Goal: Task Accomplishment & Management: Manage account settings

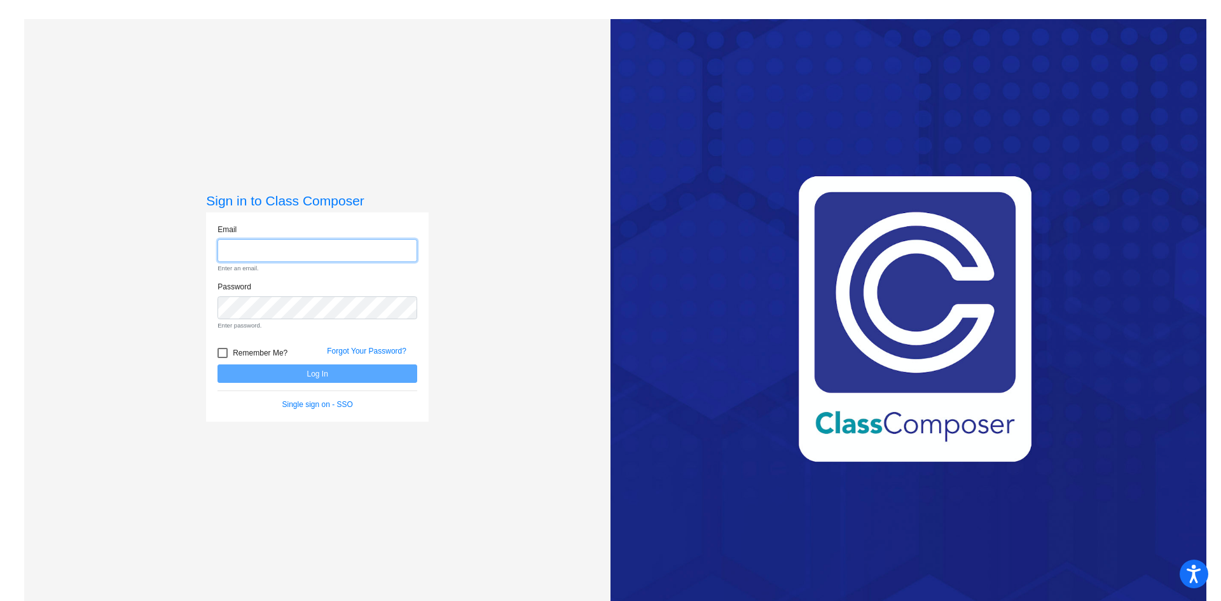
type input "[EMAIL_ADDRESS][PERSON_NAME][DOMAIN_NAME]"
click at [303, 376] on form "Email [EMAIL_ADDRESS][PERSON_NAME][DOMAIN_NAME] Enter an email. Password Enter …" at bounding box center [317, 317] width 200 height 187
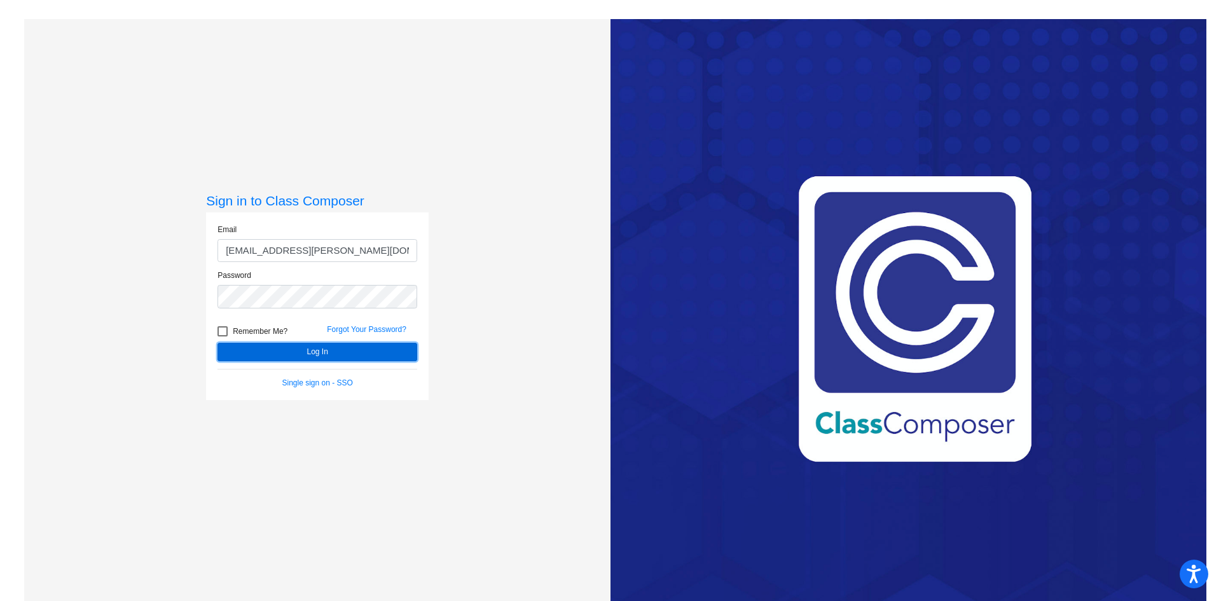
click at [305, 354] on button "Log In" at bounding box center [317, 352] width 200 height 18
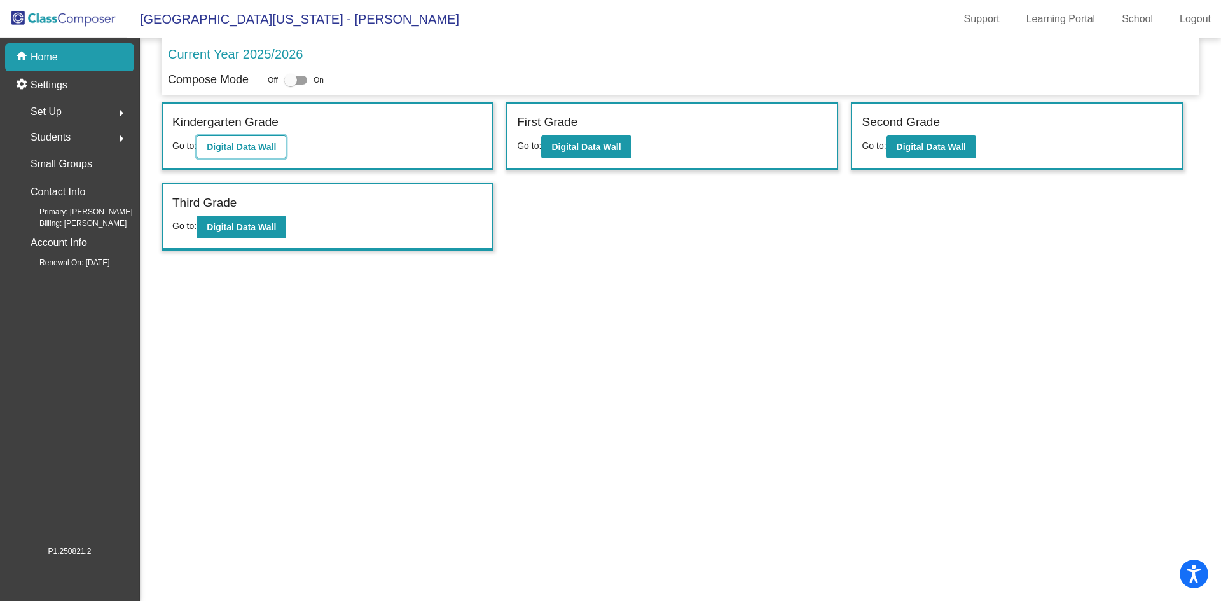
click at [260, 139] on button "Digital Data Wall" at bounding box center [241, 146] width 90 height 23
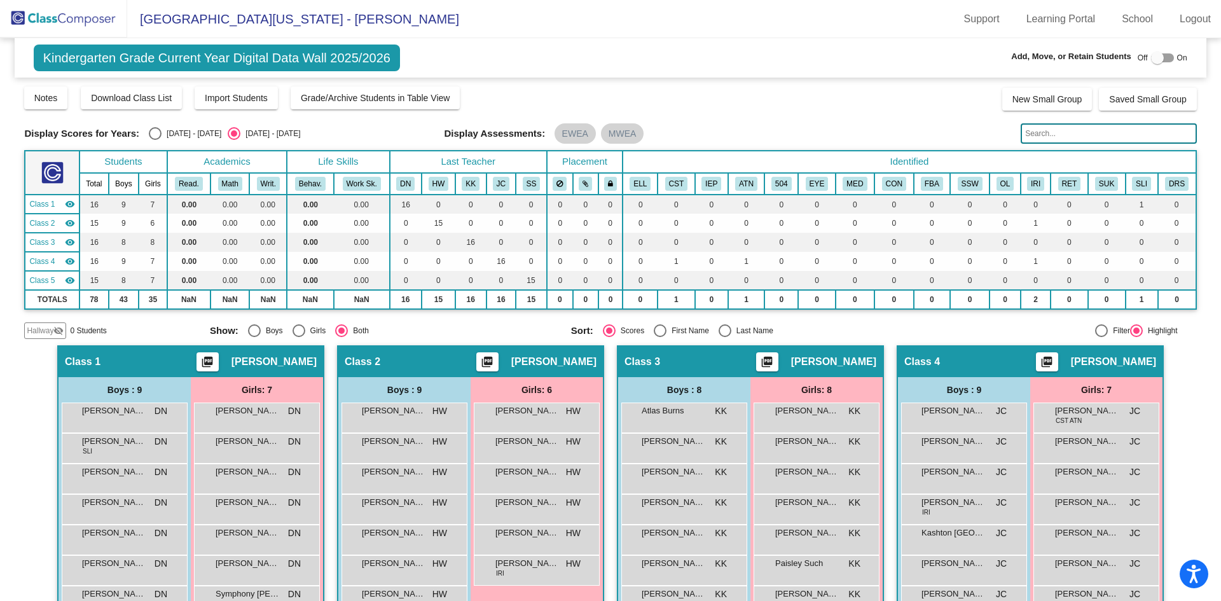
click at [1151, 59] on div at bounding box center [1157, 58] width 13 height 13
checkbox input "true"
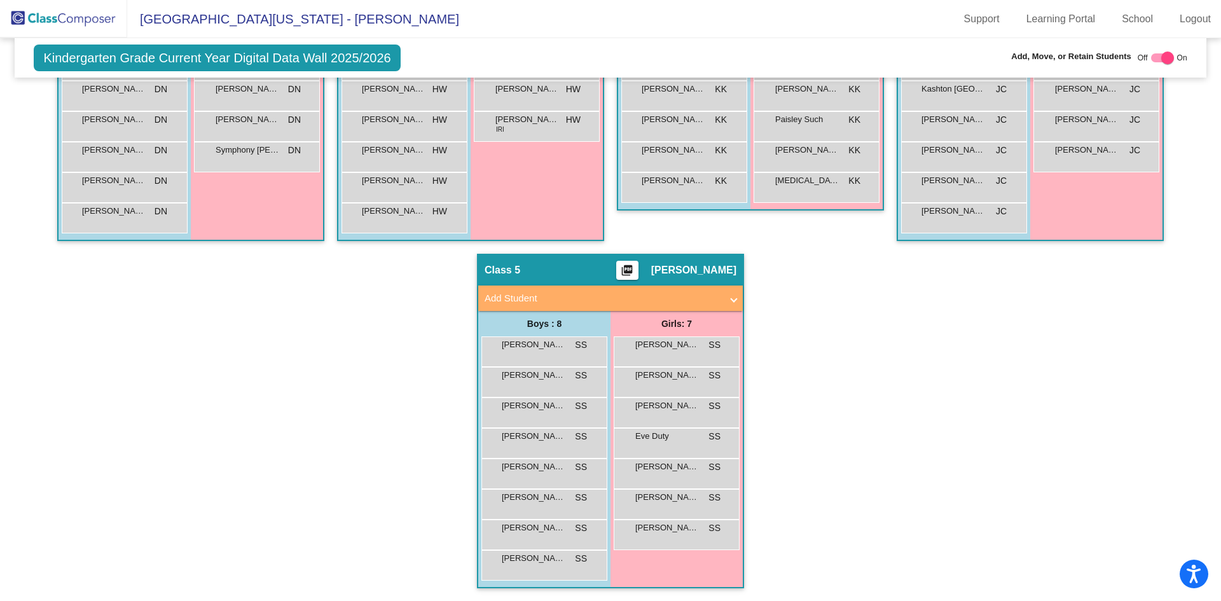
scroll to position [88, 0]
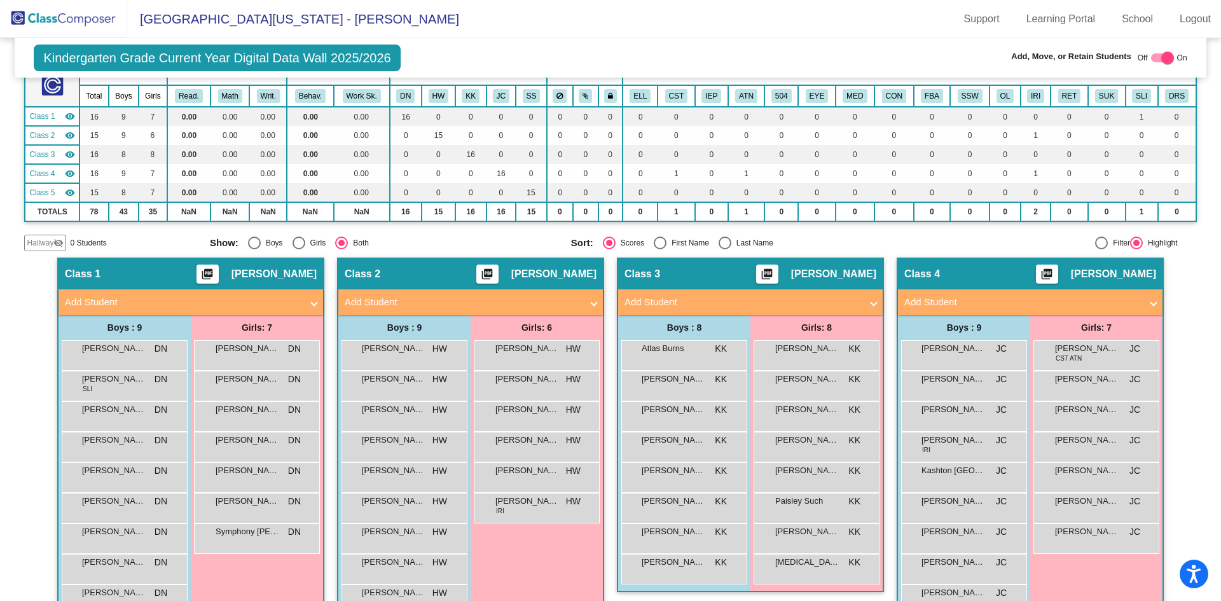
click at [586, 301] on span "Add Student" at bounding box center [468, 302] width 247 height 15
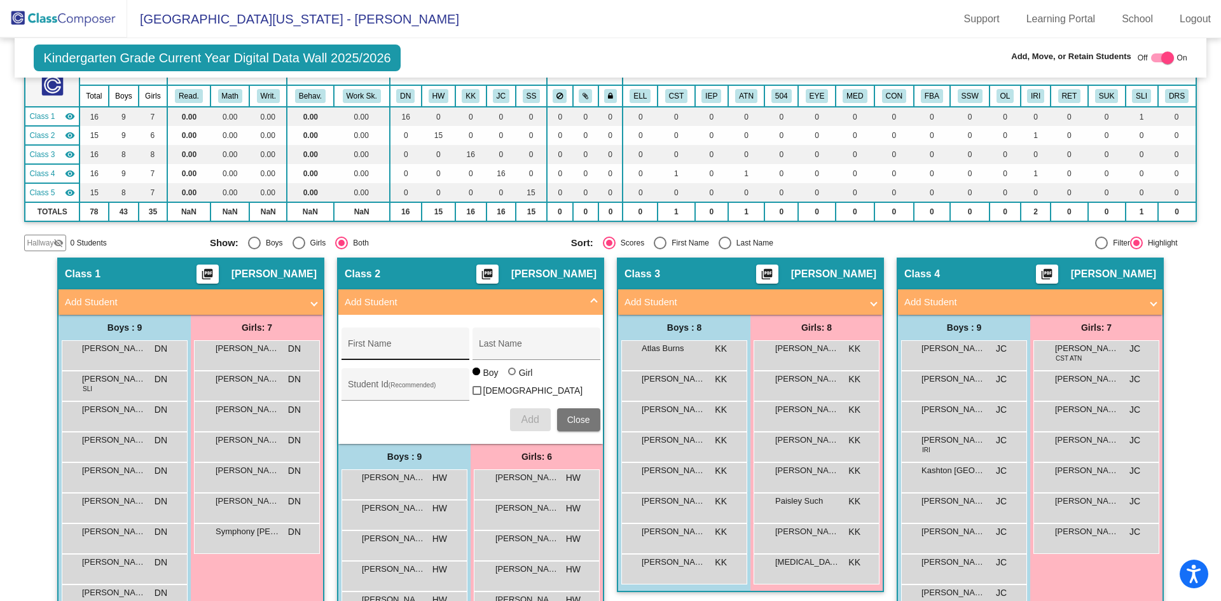
click at [411, 341] on div "First Name" at bounding box center [405, 347] width 114 height 26
type input "Jaxon"
type input "[PERSON_NAME]"
click at [409, 378] on div "Student Id (Recommended)" at bounding box center [405, 387] width 114 height 26
type input "3810162"
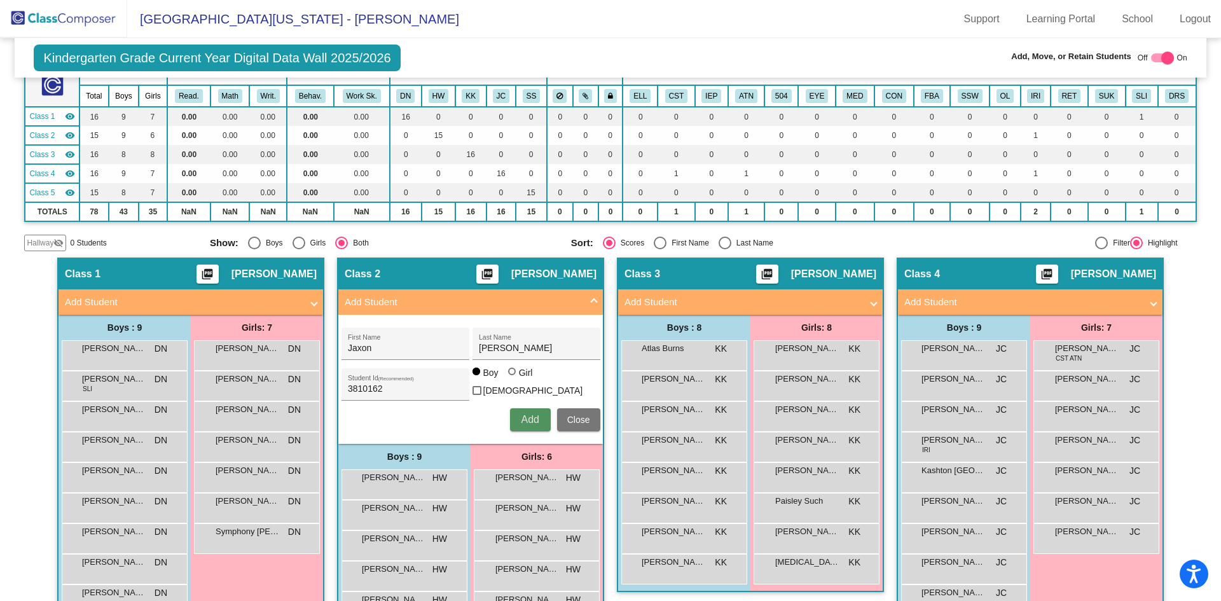
click at [528, 414] on span "Add" at bounding box center [530, 419] width 18 height 11
click at [587, 298] on span "Add Student" at bounding box center [468, 302] width 247 height 15
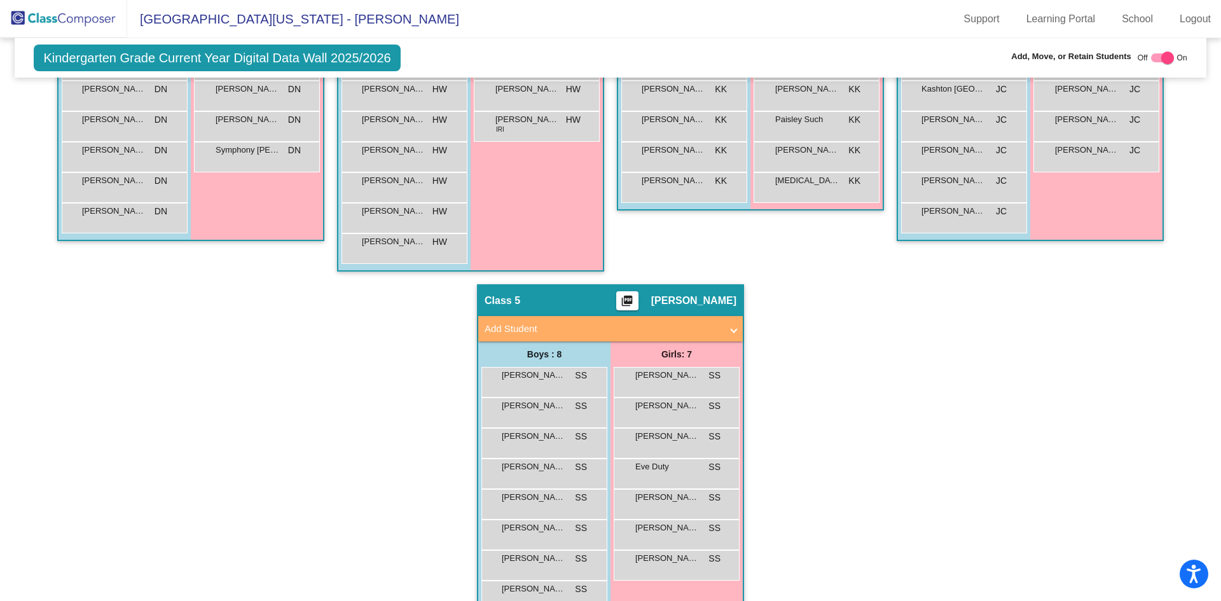
scroll to position [500, 0]
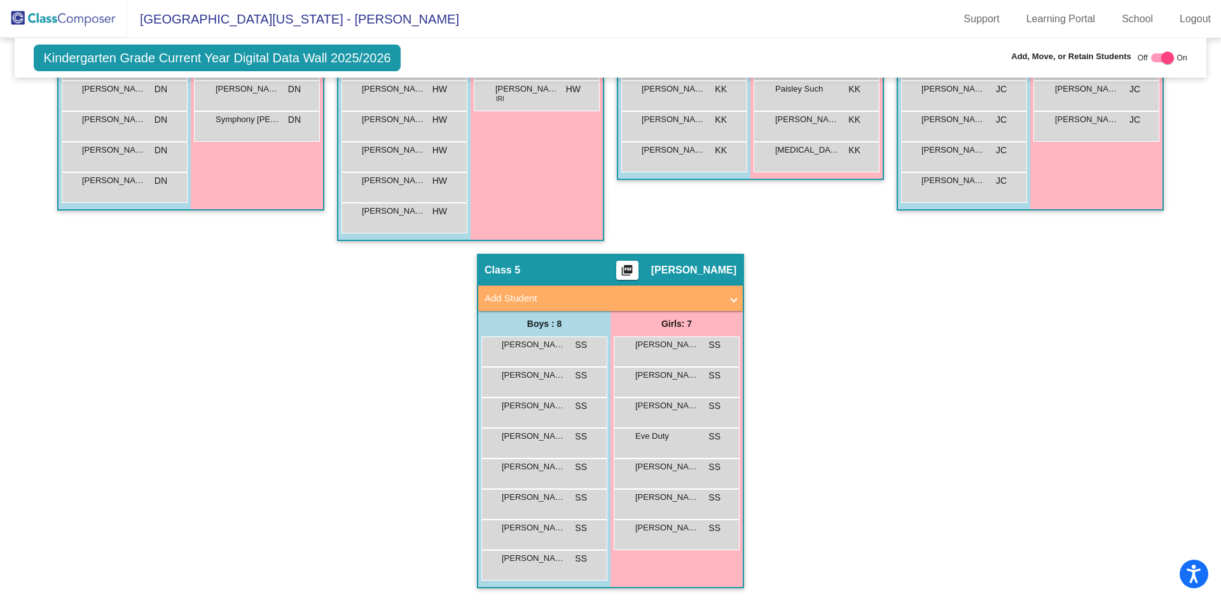
click at [686, 296] on mat-panel-title "Add Student" at bounding box center [602, 298] width 237 height 15
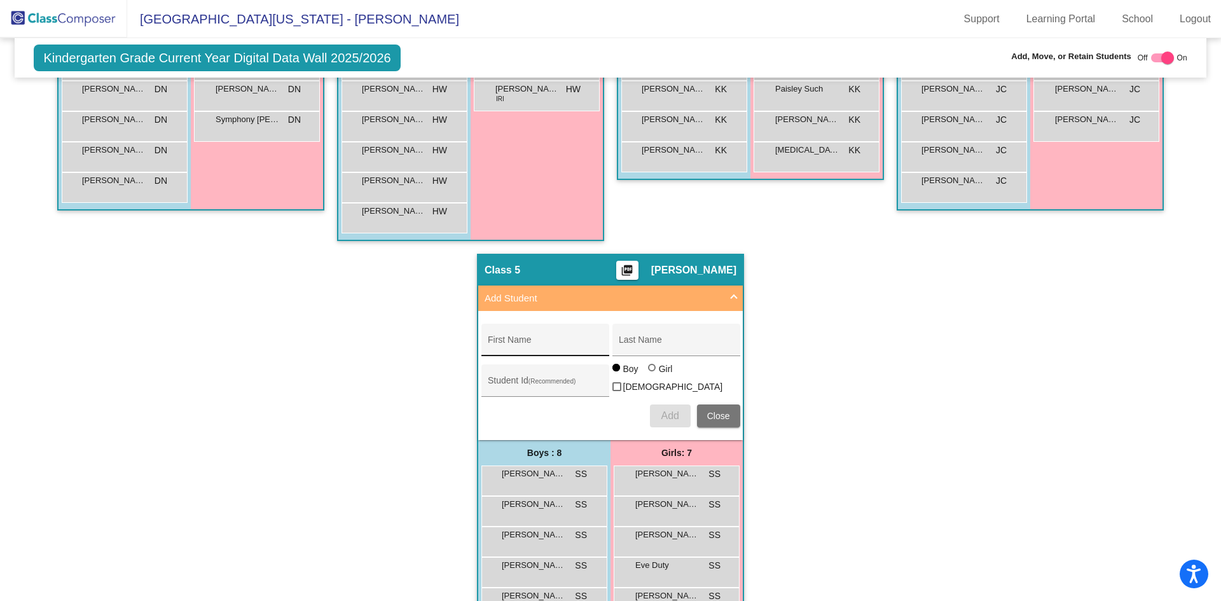
click at [568, 338] on div "First Name" at bounding box center [545, 344] width 114 height 26
type input "l"
type input "[PERSON_NAME]"
click at [551, 376] on div "Student Id (Recommended)" at bounding box center [545, 384] width 114 height 26
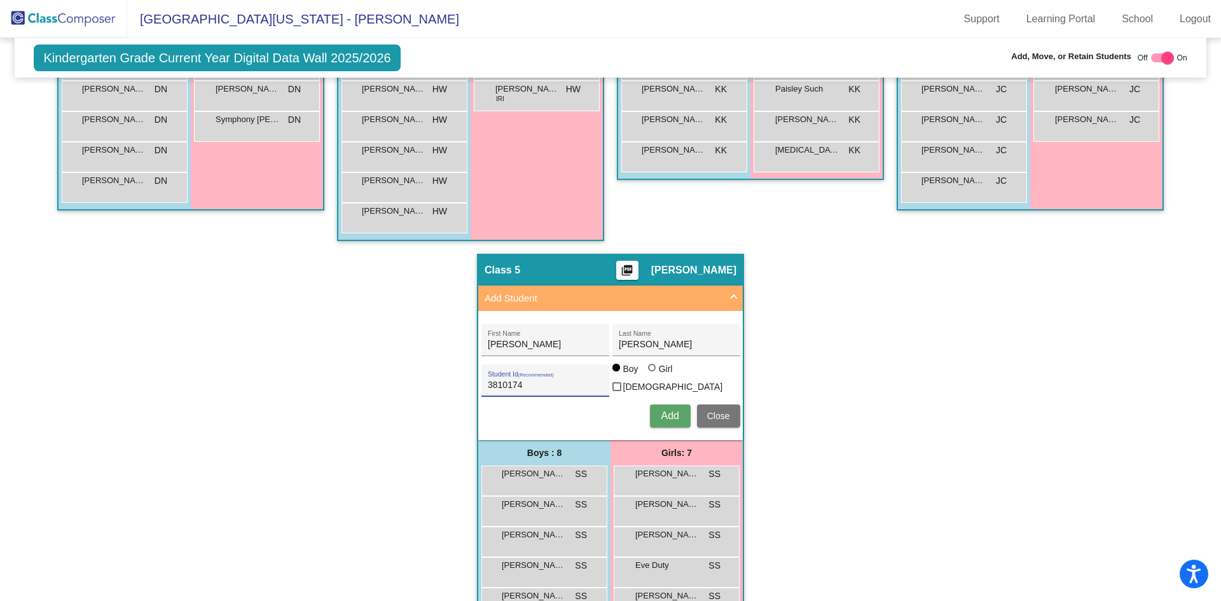
type input "3810174"
click at [675, 411] on span "Add" at bounding box center [670, 415] width 18 height 11
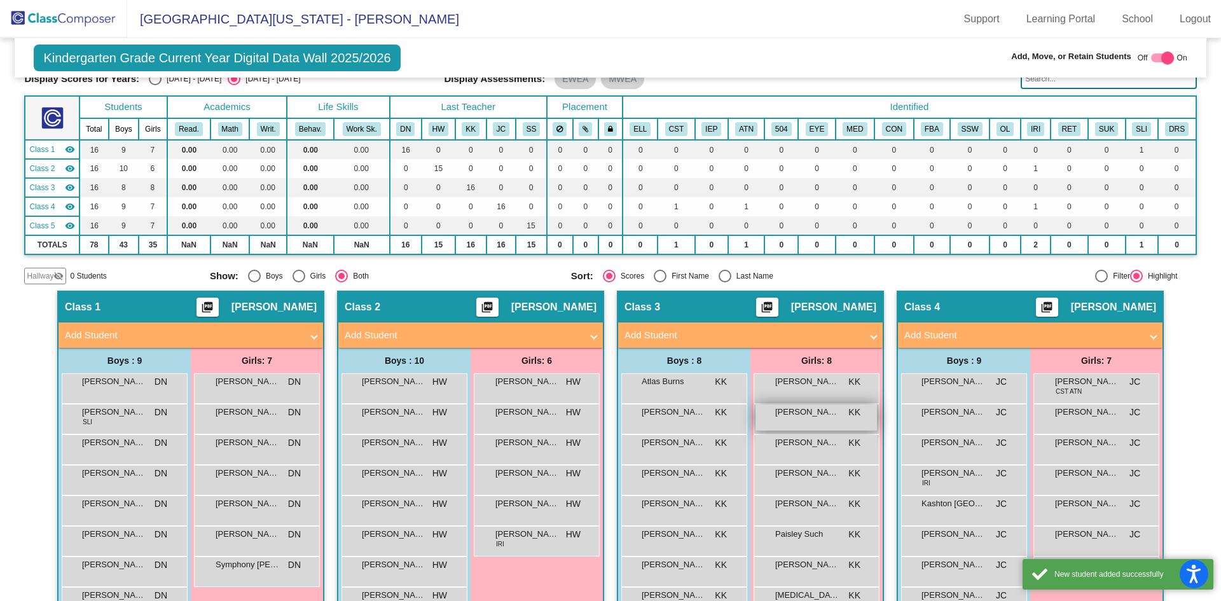
scroll to position [0, 0]
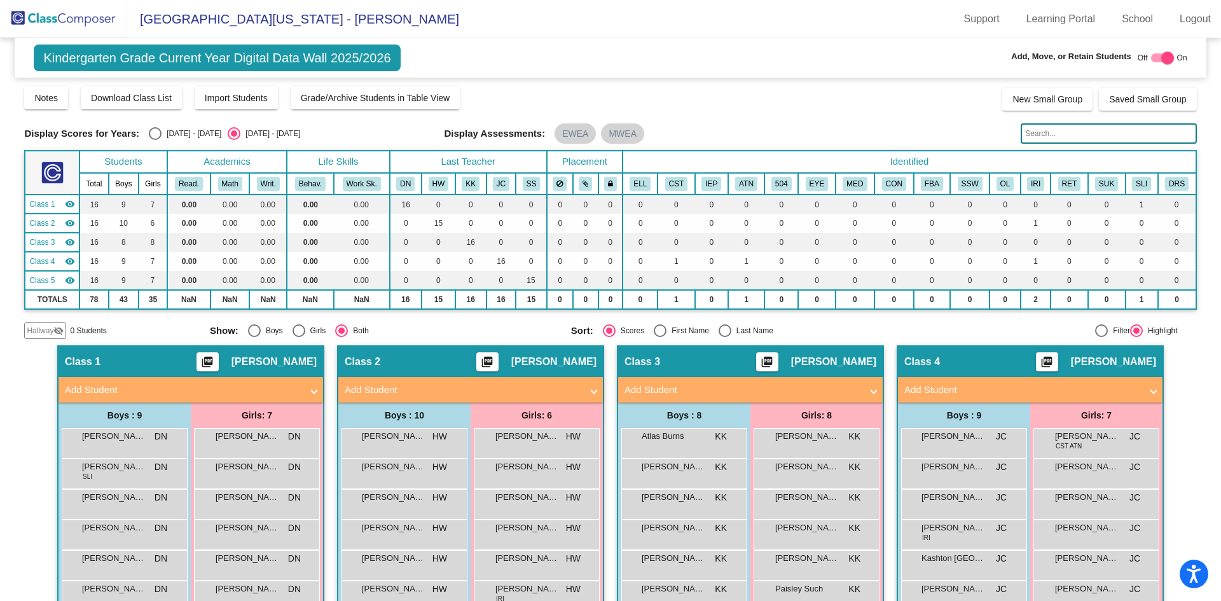
click at [1161, 57] on div at bounding box center [1167, 58] width 13 height 13
checkbox input "false"
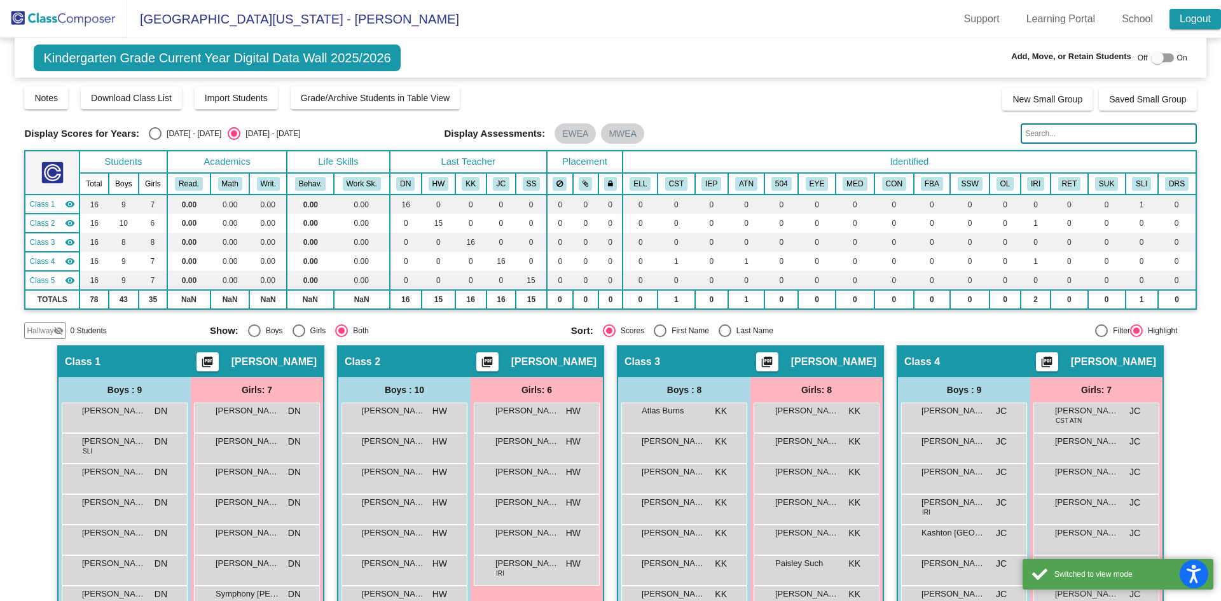
click at [1190, 22] on link "Logout" at bounding box center [1195, 19] width 52 height 20
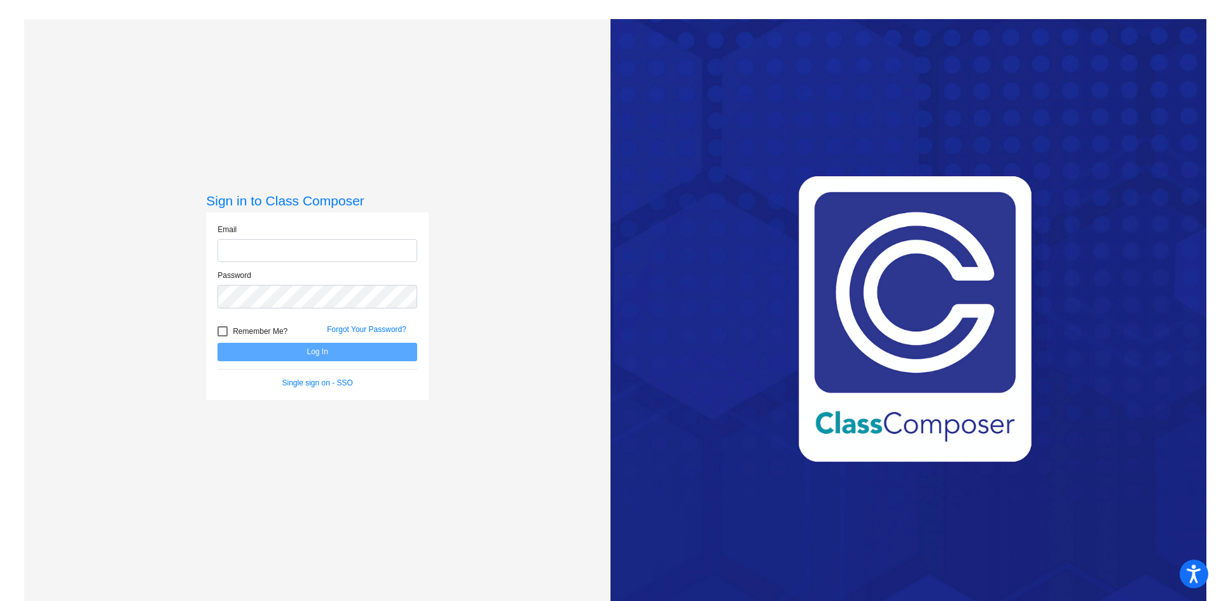
type input "[EMAIL_ADDRESS][PERSON_NAME][DOMAIN_NAME]"
click at [306, 355] on button "Log In" at bounding box center [317, 352] width 200 height 18
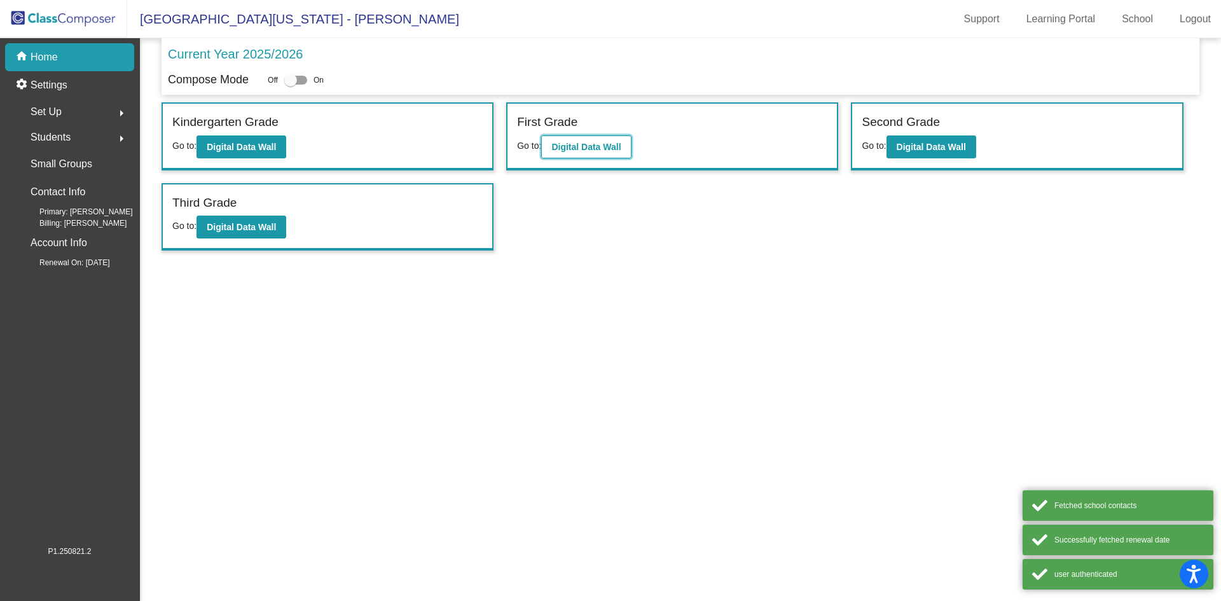
click at [601, 146] on b "Digital Data Wall" at bounding box center [585, 147] width 69 height 10
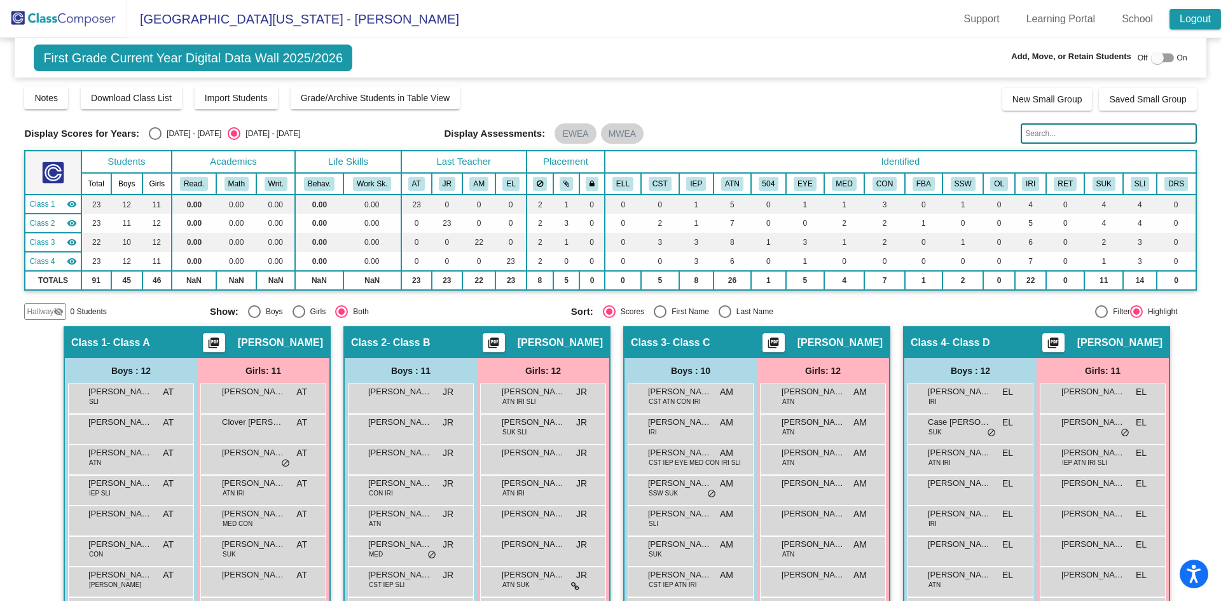
click at [1197, 15] on link "Logout" at bounding box center [1195, 19] width 52 height 20
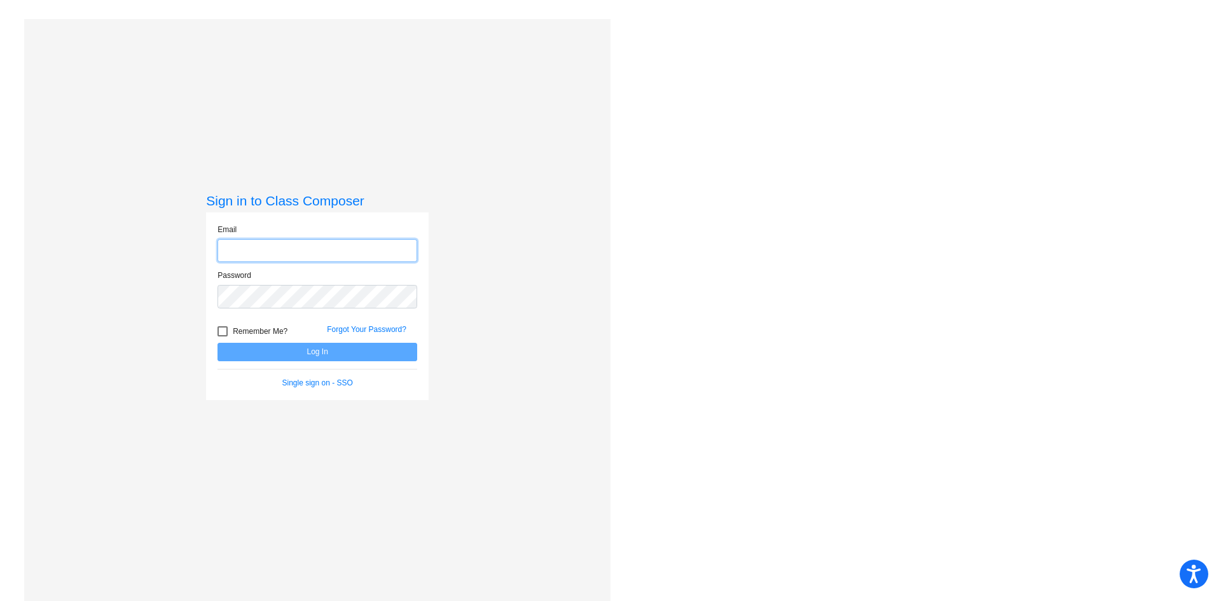
type input "[EMAIL_ADDRESS][PERSON_NAME][DOMAIN_NAME]"
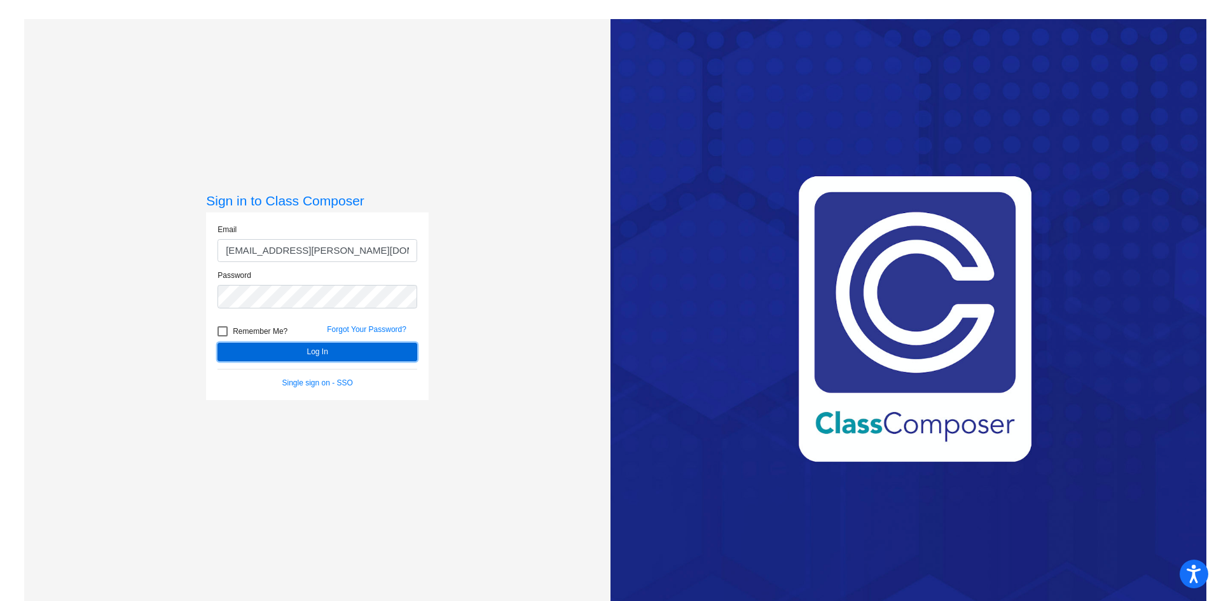
click at [296, 358] on button "Log In" at bounding box center [317, 352] width 200 height 18
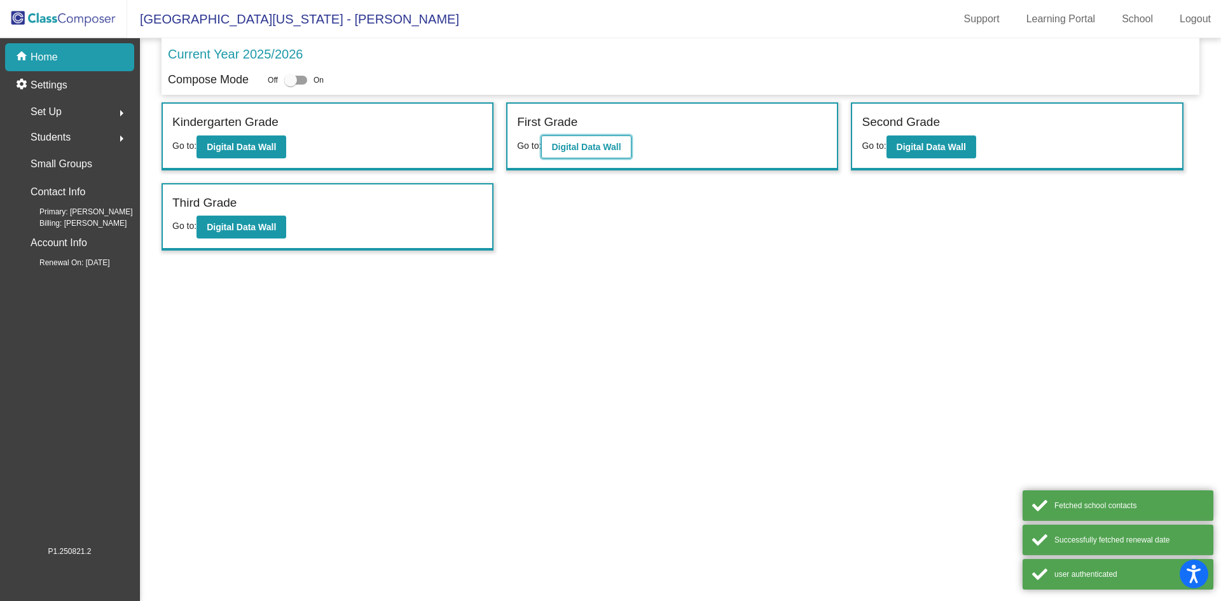
click at [574, 149] on b "Digital Data Wall" at bounding box center [585, 147] width 69 height 10
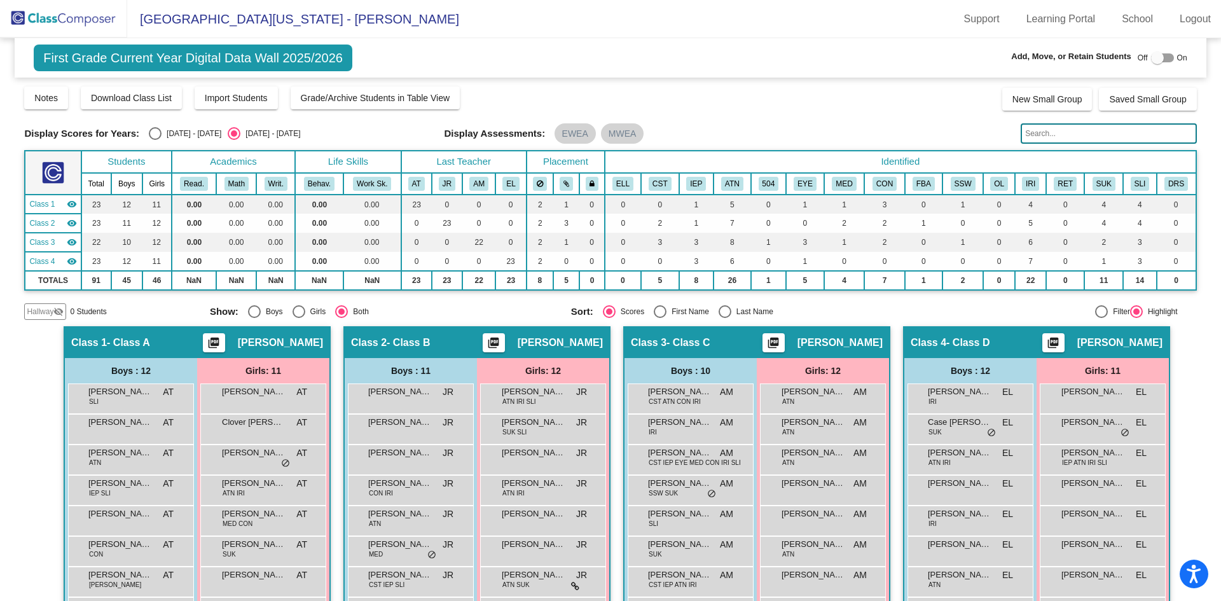
click at [1152, 53] on div at bounding box center [1157, 58] width 13 height 13
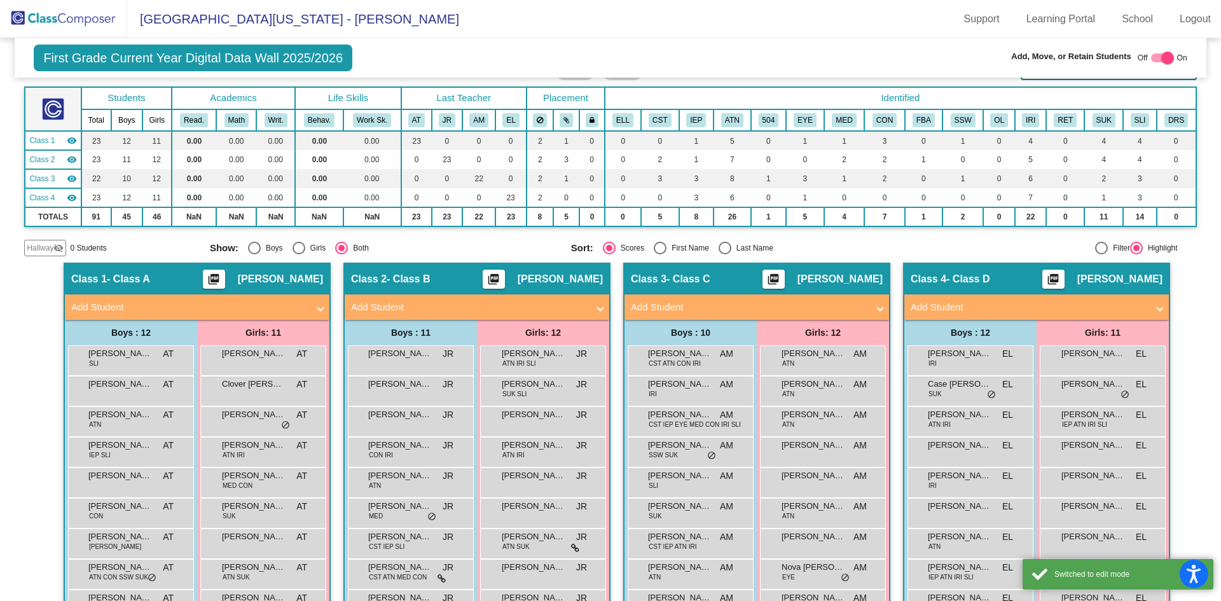
scroll to position [127, 0]
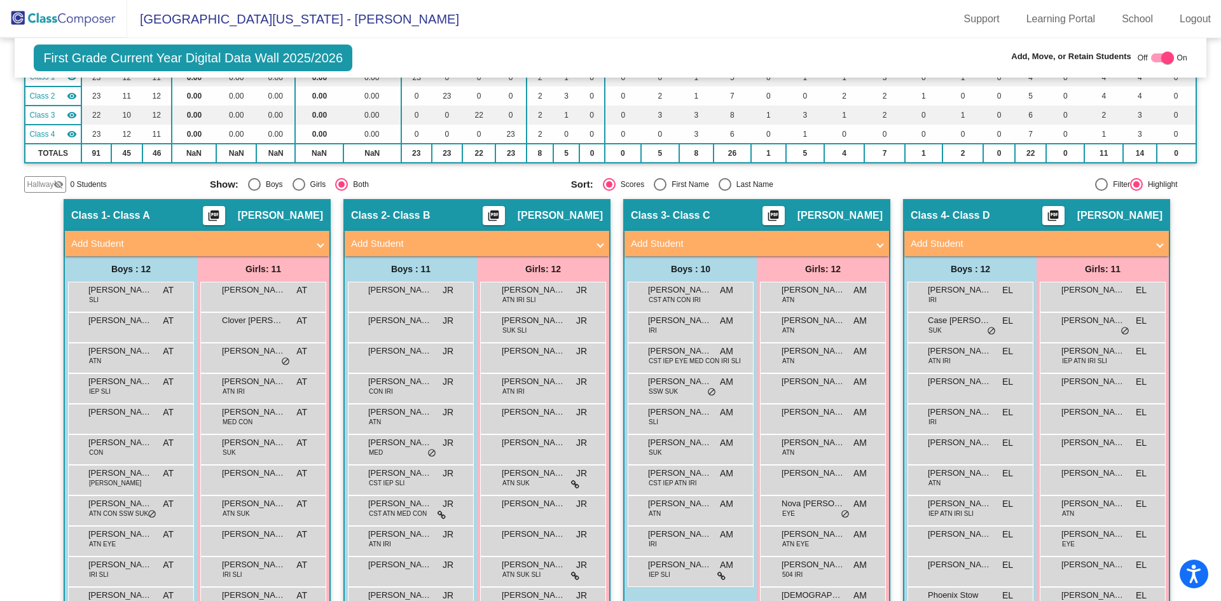
click at [878, 243] on span at bounding box center [879, 244] width 5 height 15
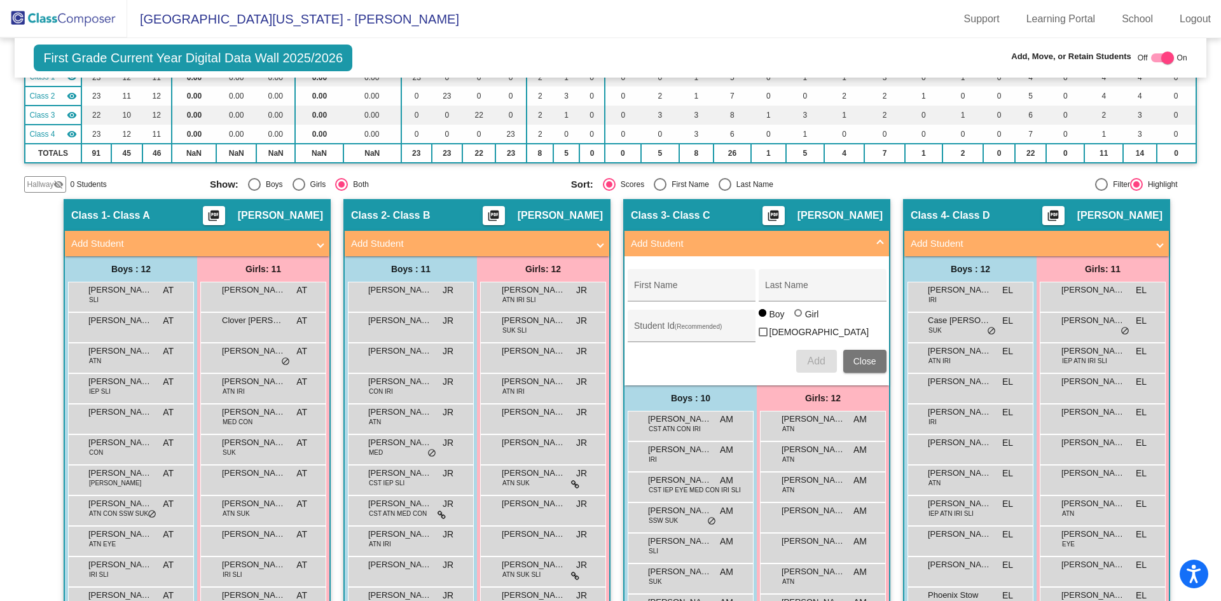
click at [880, 242] on mat-expansion-panel-header "Add Student" at bounding box center [756, 243] width 264 height 25
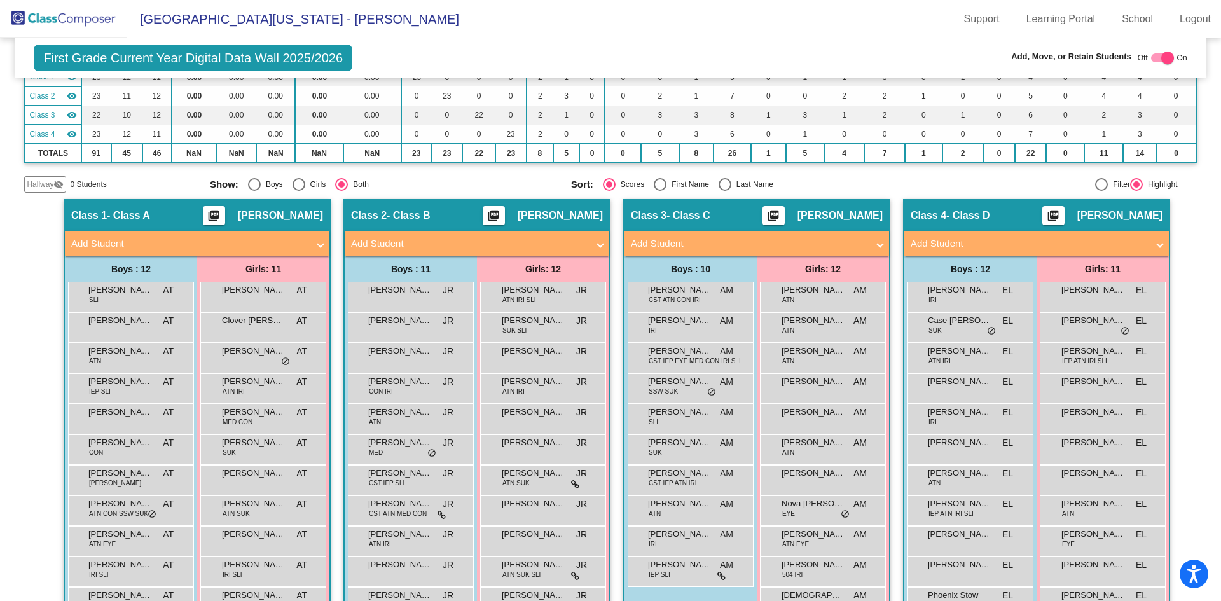
scroll to position [191, 0]
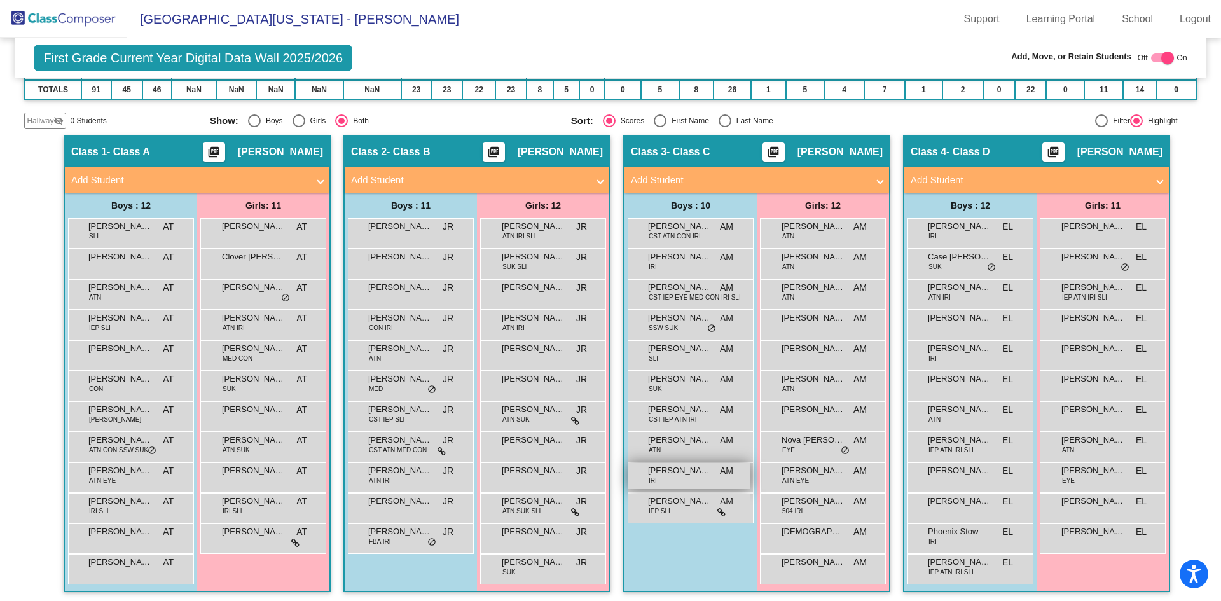
click at [699, 479] on div "Sawyer Schultz IRI AM lock do_not_disturb_alt" at bounding box center [688, 476] width 121 height 26
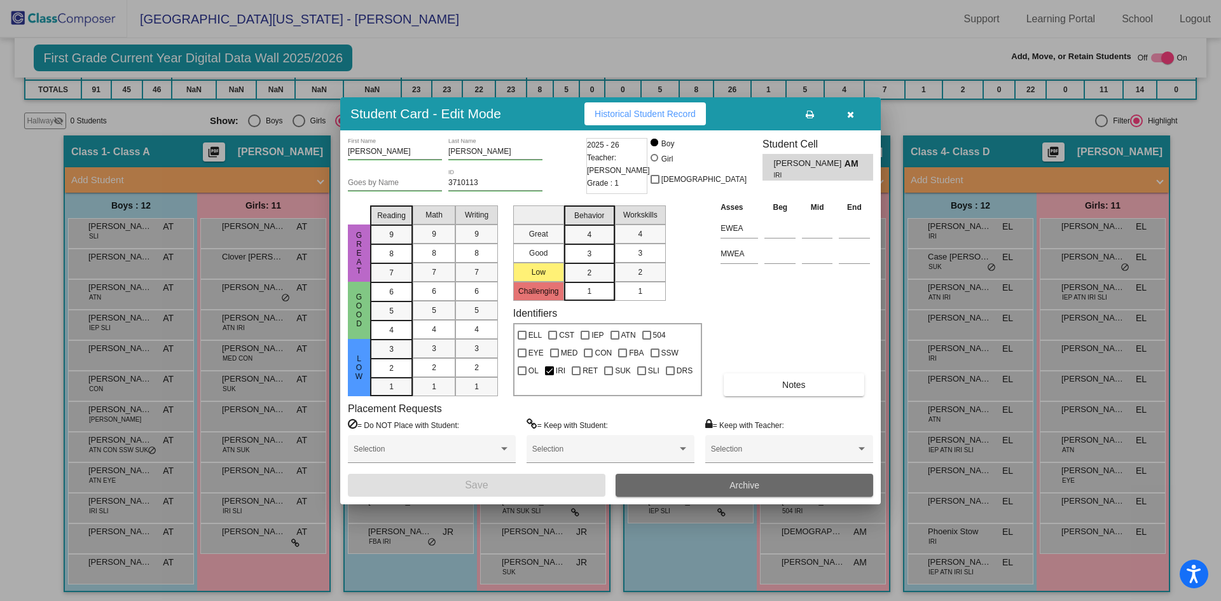
click at [745, 482] on span "Archive" at bounding box center [744, 485] width 30 height 10
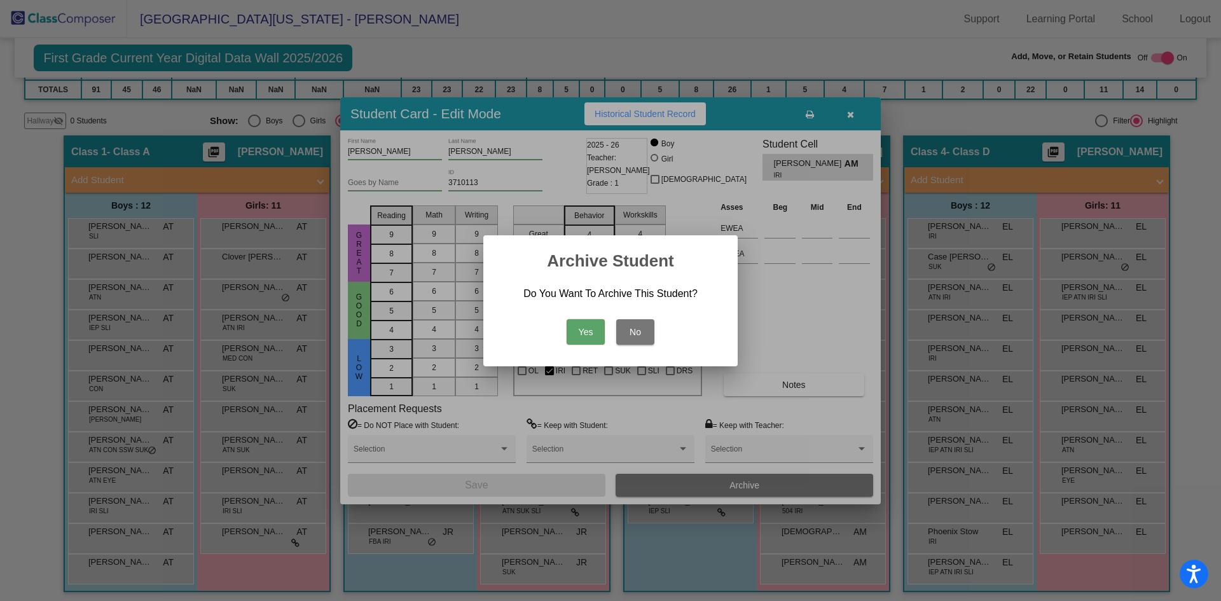
click at [587, 329] on button "Yes" at bounding box center [586, 331] width 38 height 25
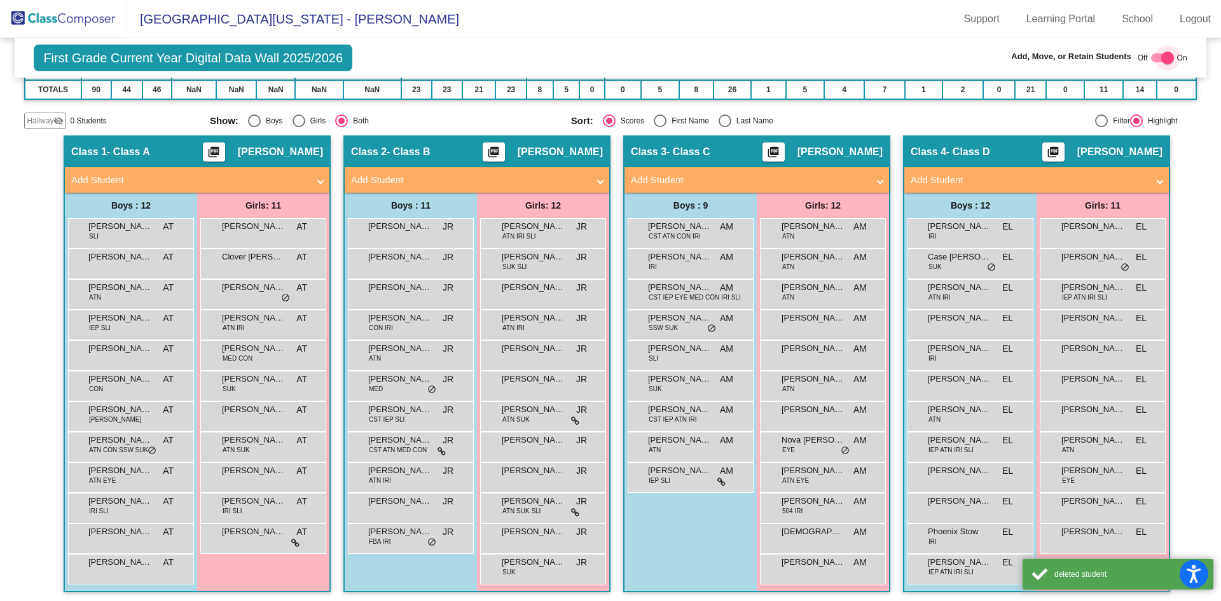
click at [1161, 57] on div at bounding box center [1167, 58] width 13 height 13
checkbox input "false"
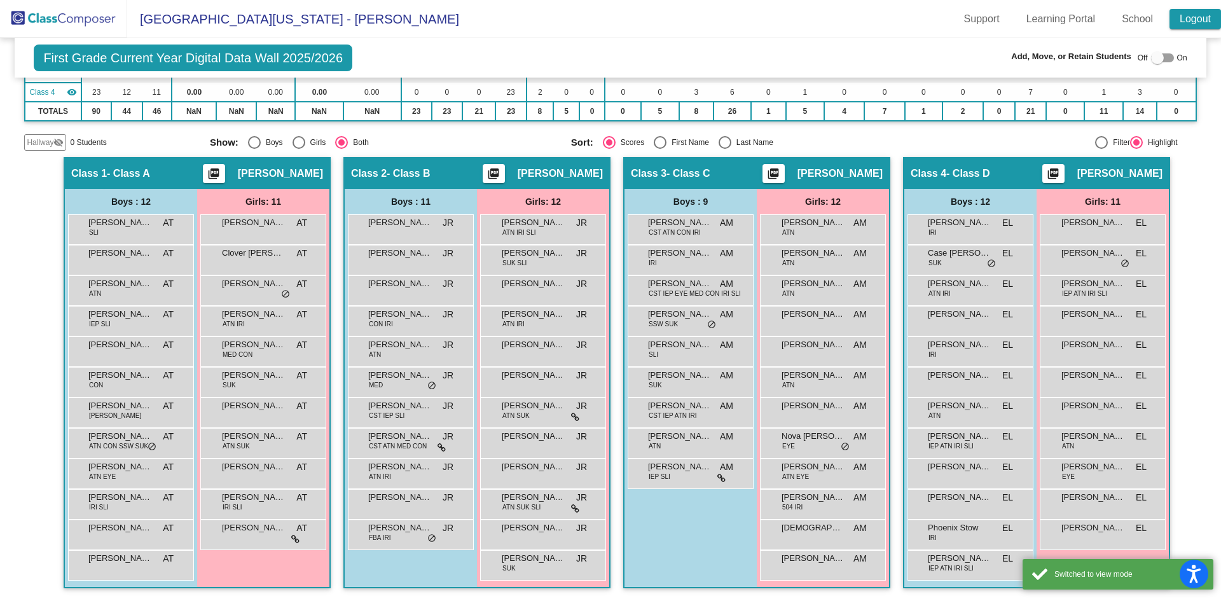
click at [1194, 18] on link "Logout" at bounding box center [1195, 19] width 52 height 20
